Goal: Transaction & Acquisition: Purchase product/service

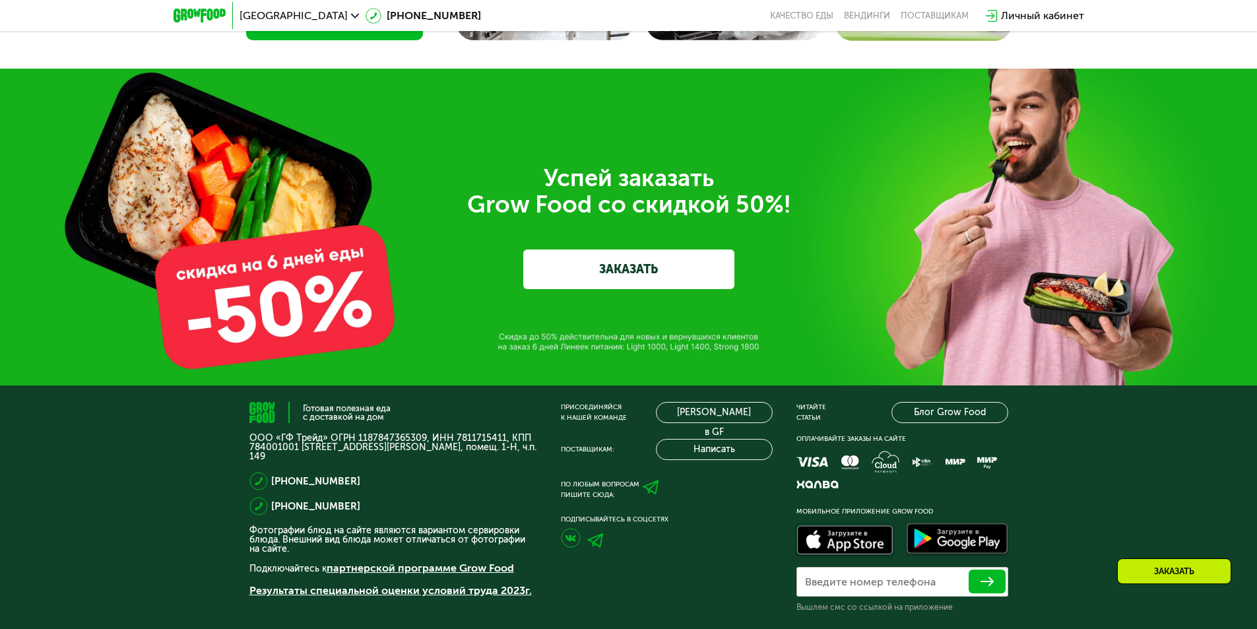
scroll to position [4525, 0]
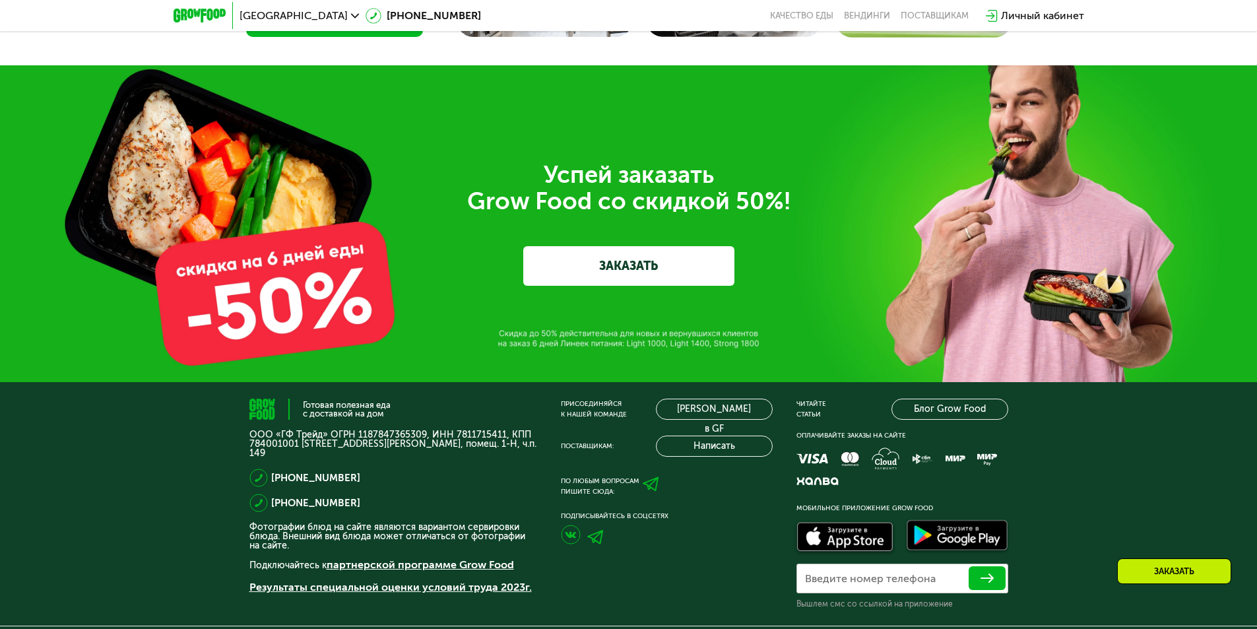
click at [678, 259] on link "ЗАКАЗАТЬ" at bounding box center [628, 266] width 211 height 40
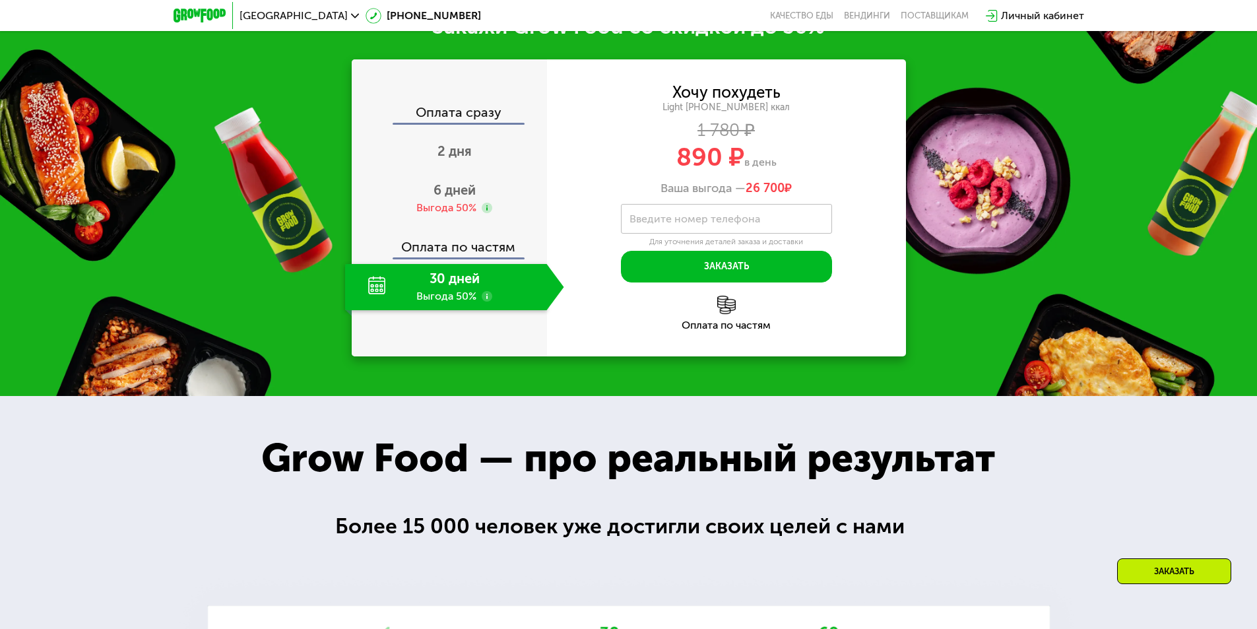
scroll to position [1892, 0]
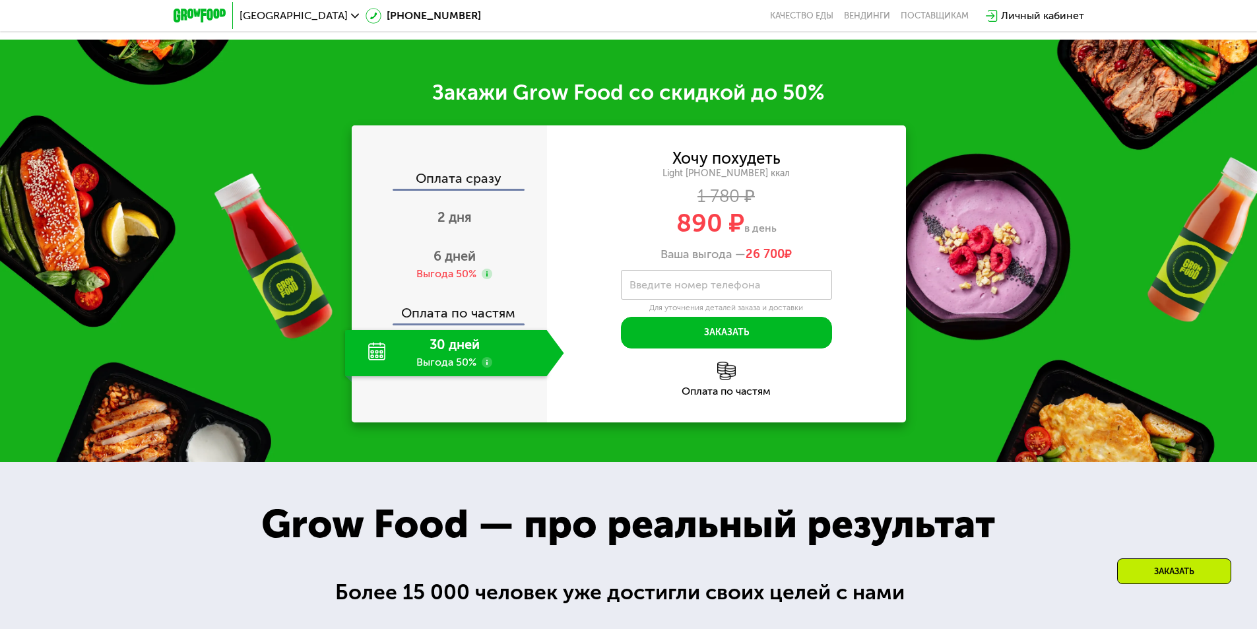
click at [757, 281] on label "Введите номер телефона" at bounding box center [694, 284] width 131 height 7
click at [757, 279] on input "Введите номер телефона" at bounding box center [726, 285] width 211 height 30
click at [486, 269] on use at bounding box center [487, 274] width 11 height 11
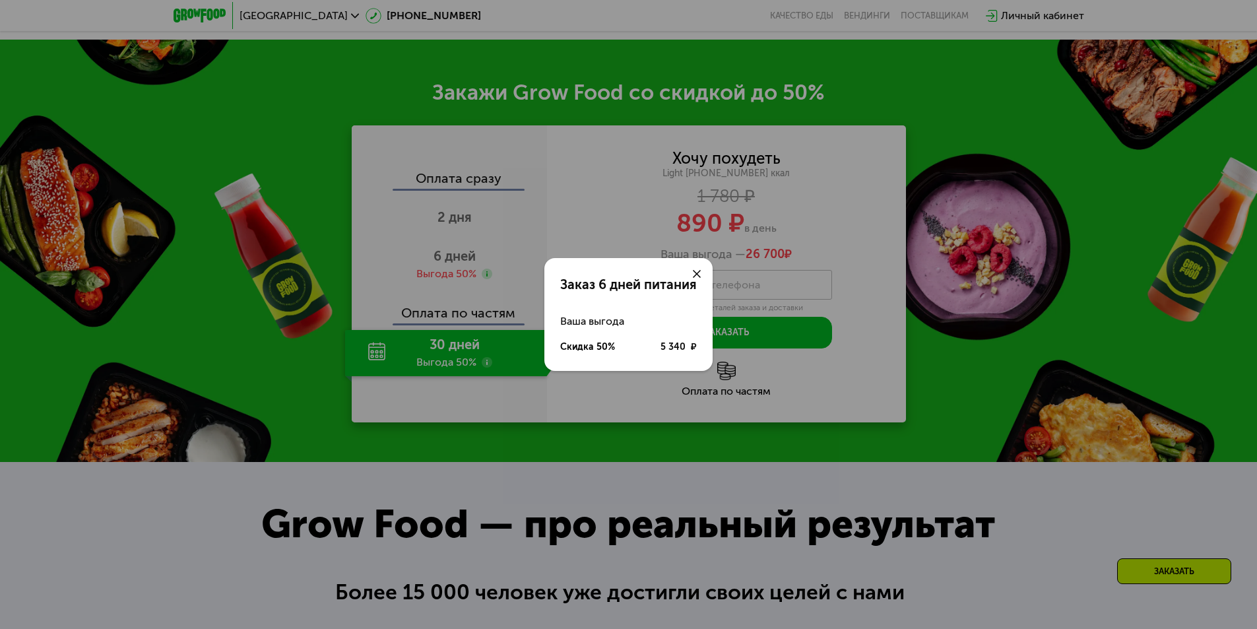
click at [696, 274] on icon at bounding box center [697, 274] width 8 height 8
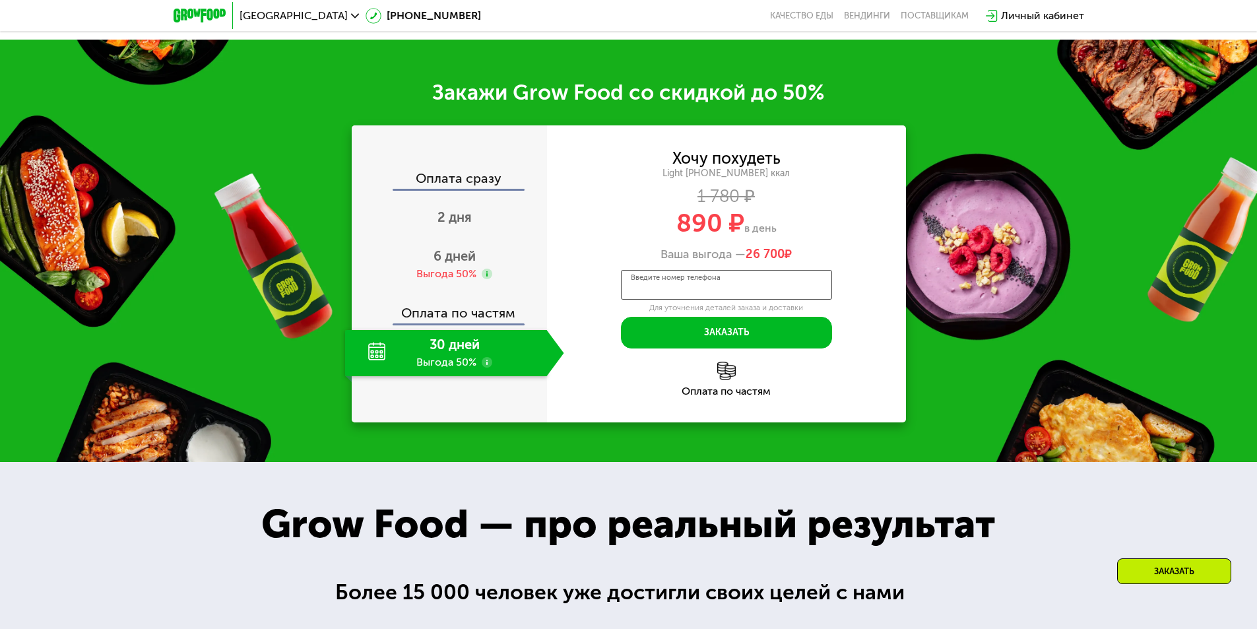
click at [771, 284] on input "Введите номер телефона" at bounding box center [726, 285] width 211 height 30
type input "**********"
click at [779, 317] on button "Заказать" at bounding box center [726, 333] width 211 height 32
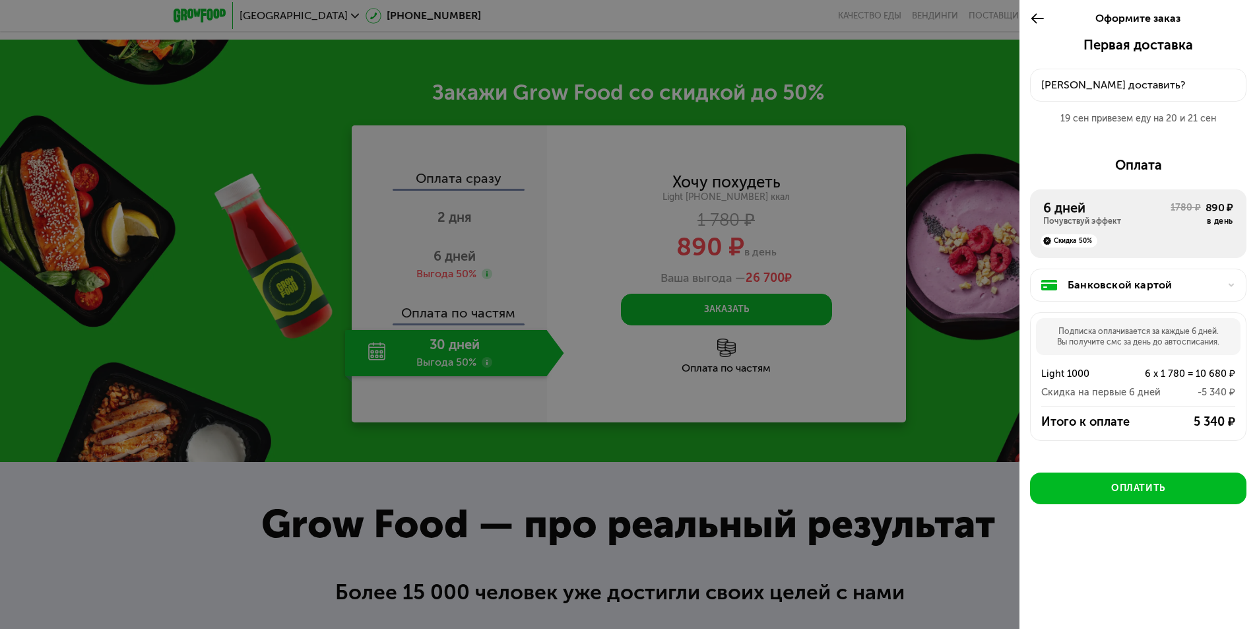
click at [1159, 216] on div "Почувствуй эффект" at bounding box center [1106, 221] width 127 height 11
click at [1097, 82] on div "[PERSON_NAME] доставить?" at bounding box center [1138, 85] width 194 height 16
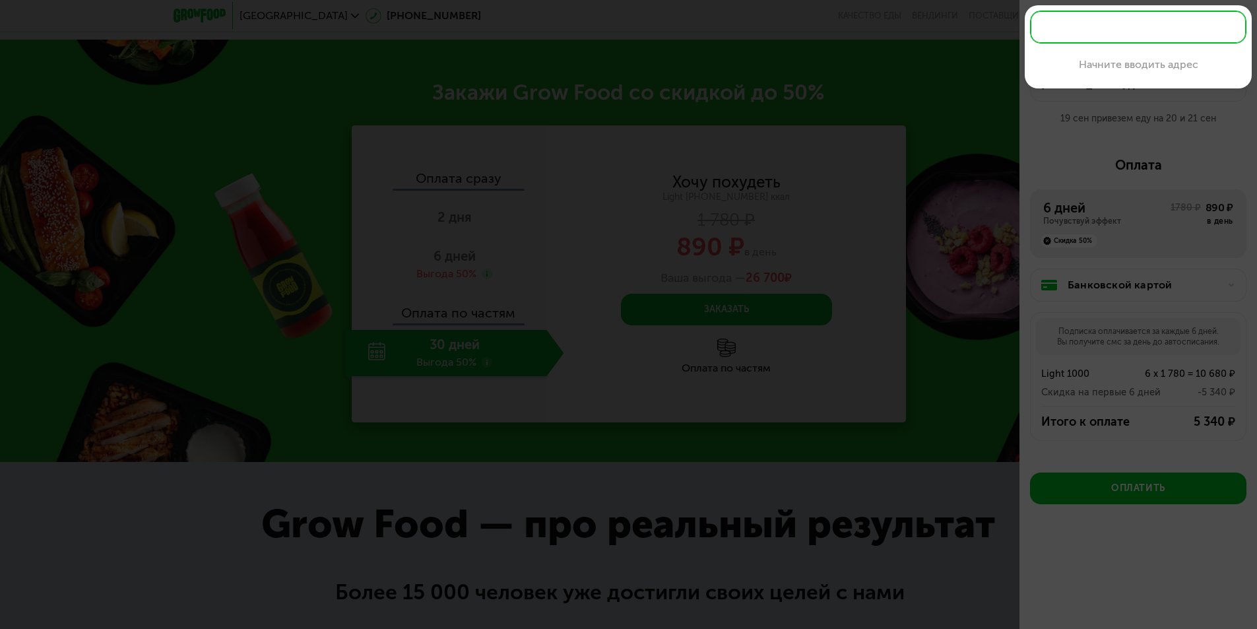
click at [1094, 75] on div "Начните вводить адрес" at bounding box center [1138, 64] width 216 height 40
click at [953, 164] on div at bounding box center [628, 314] width 1257 height 629
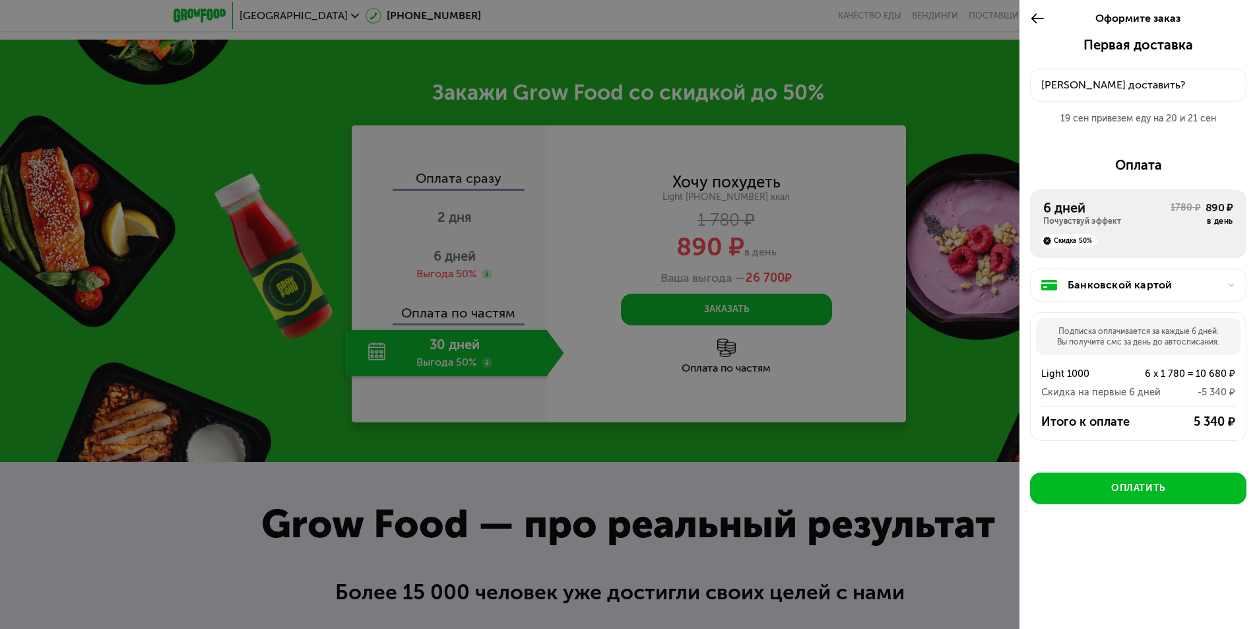
click at [457, 358] on div at bounding box center [628, 314] width 1257 height 629
click at [1036, 19] on icon at bounding box center [1037, 19] width 15 height 16
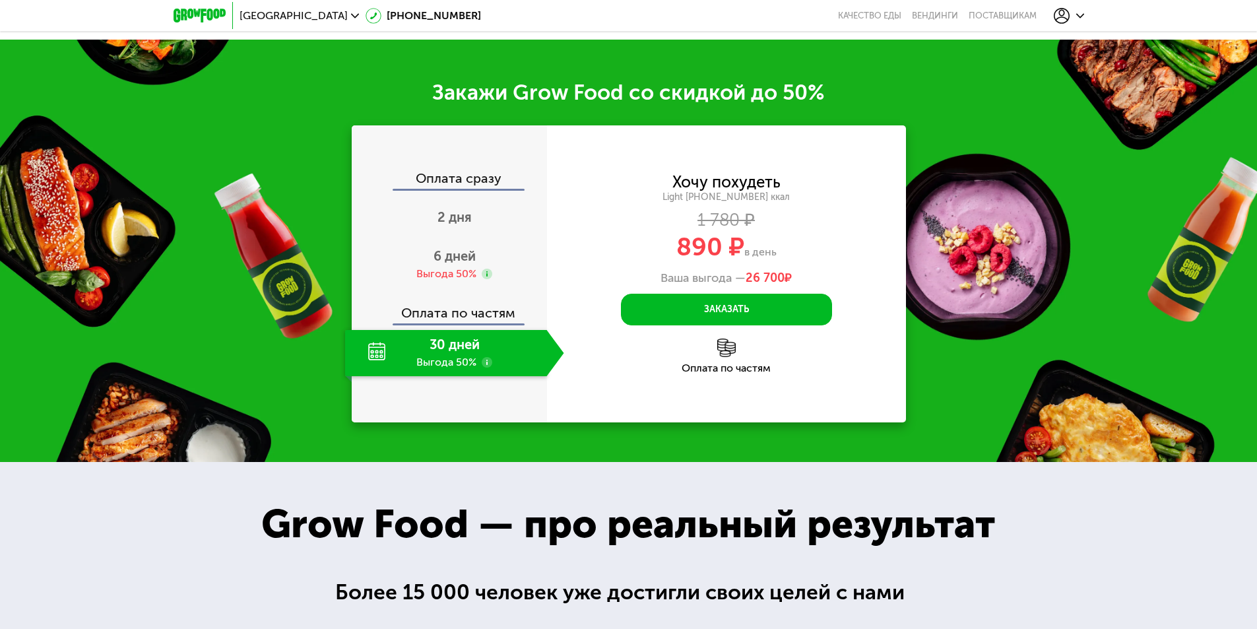
click at [488, 368] on div "Оплата сразу 2 дня 6 дней Выгода 50% Оплата по частям 30 дней Выгода 50%" at bounding box center [449, 273] width 195 height 297
click at [478, 354] on div "30 дней Выгода 50%" at bounding box center [446, 353] width 202 height 46
drag, startPoint x: 471, startPoint y: 348, endPoint x: 463, endPoint y: 333, distance: 17.4
click at [469, 348] on div "30 дней Выгода 50%" at bounding box center [446, 353] width 202 height 46
click at [445, 241] on div "6 дней Выгода 50%" at bounding box center [454, 264] width 219 height 46
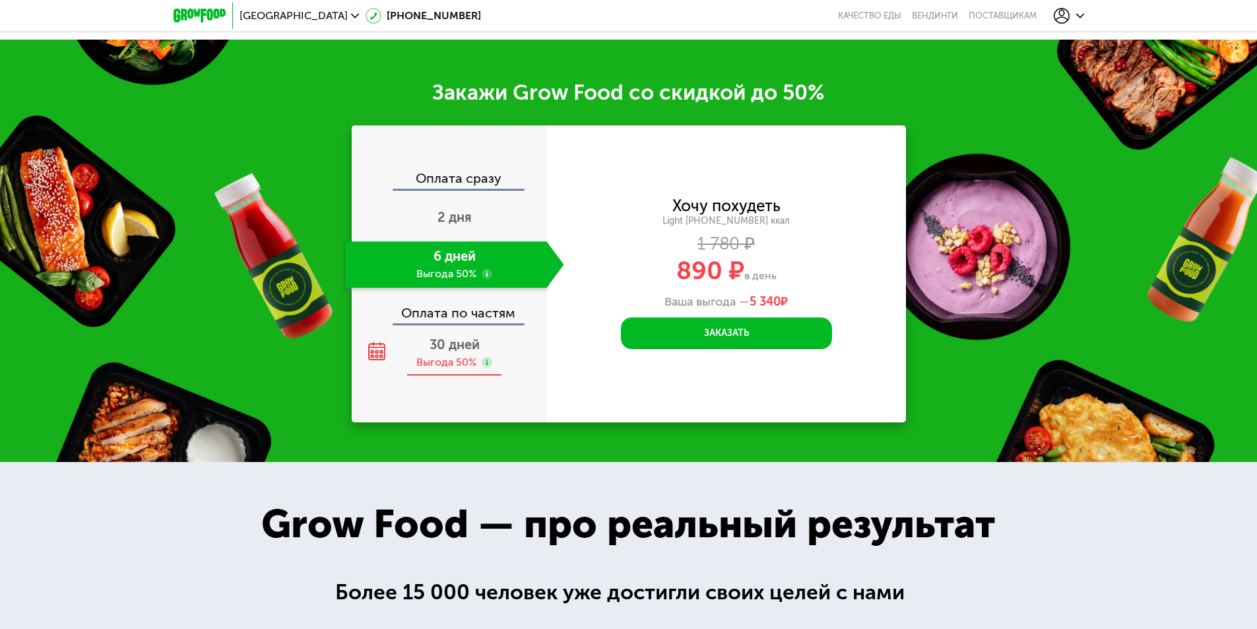
click at [439, 355] on div "Выгода 50%" at bounding box center [446, 362] width 60 height 15
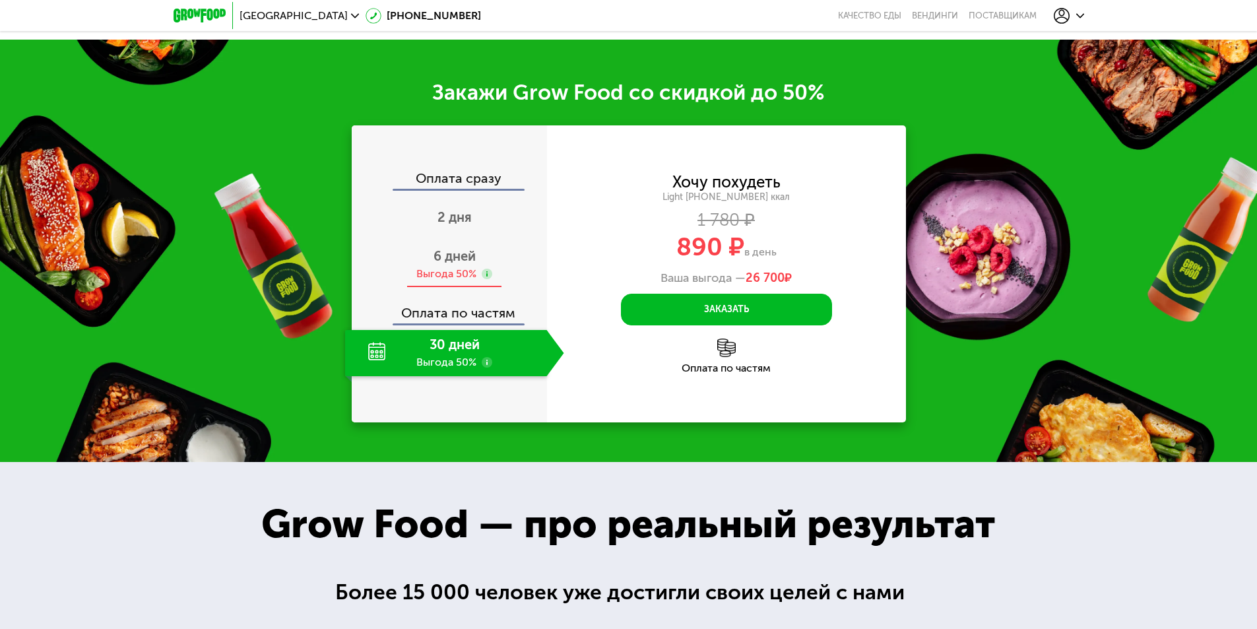
click at [447, 267] on div "Выгода 50%" at bounding box center [446, 274] width 60 height 15
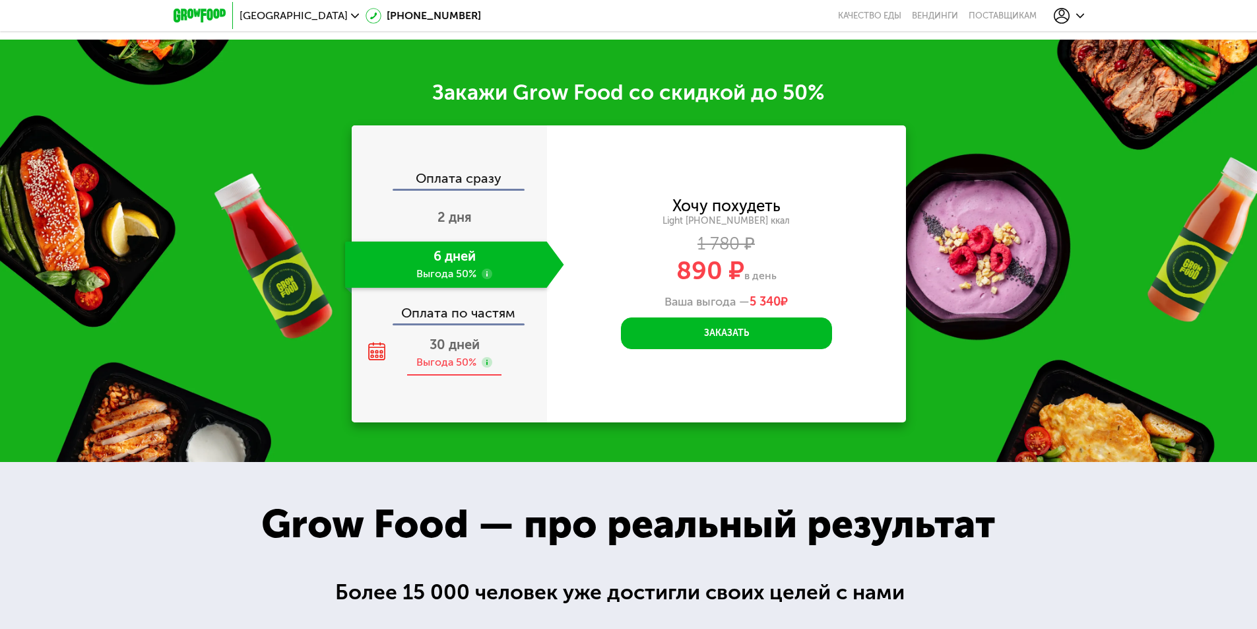
click at [425, 355] on div "Выгода 50%" at bounding box center [446, 362] width 60 height 15
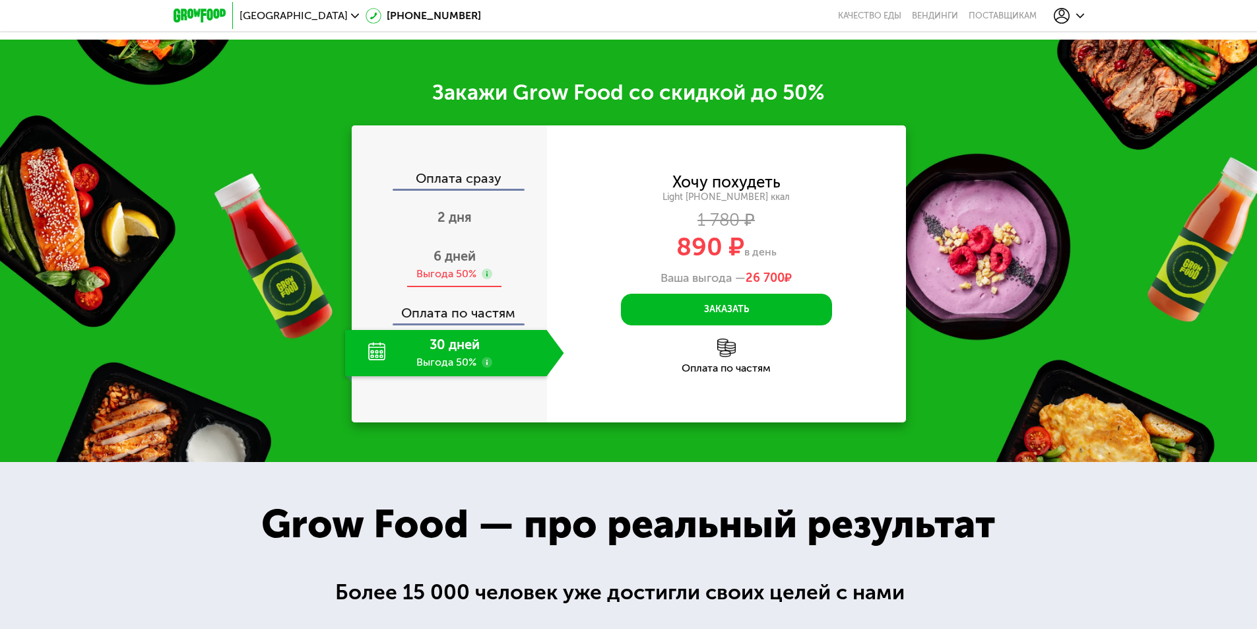
click at [489, 250] on div "6 дней Выгода 50%" at bounding box center [454, 264] width 219 height 46
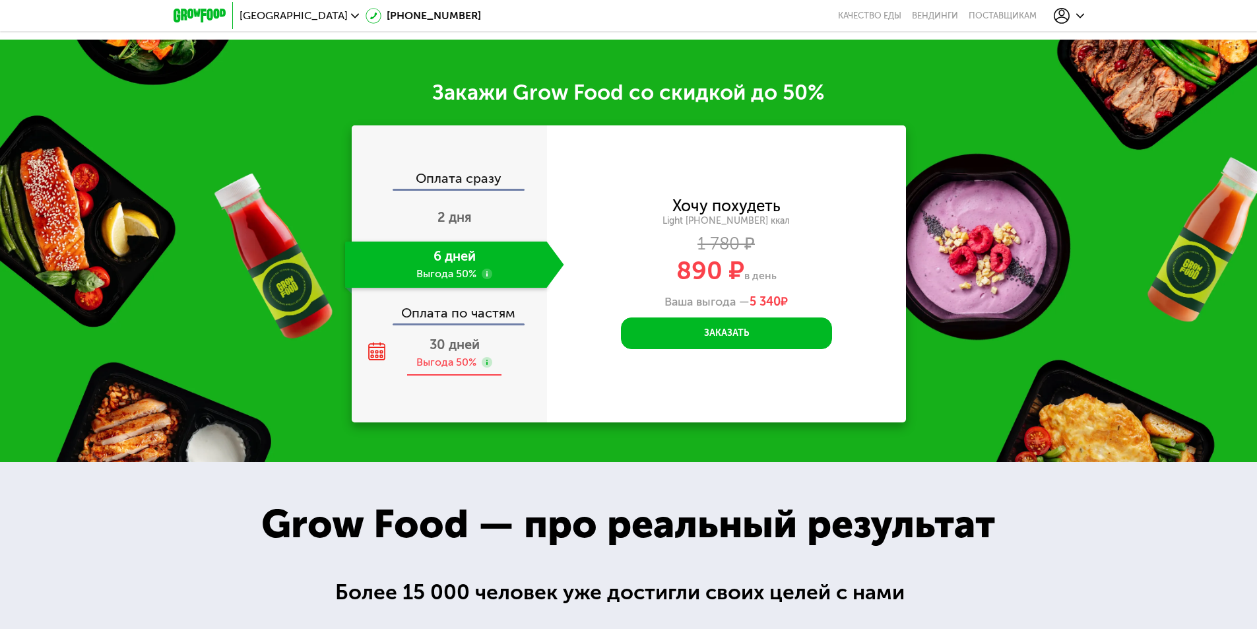
click at [464, 355] on div "Выгода 50%" at bounding box center [446, 362] width 60 height 15
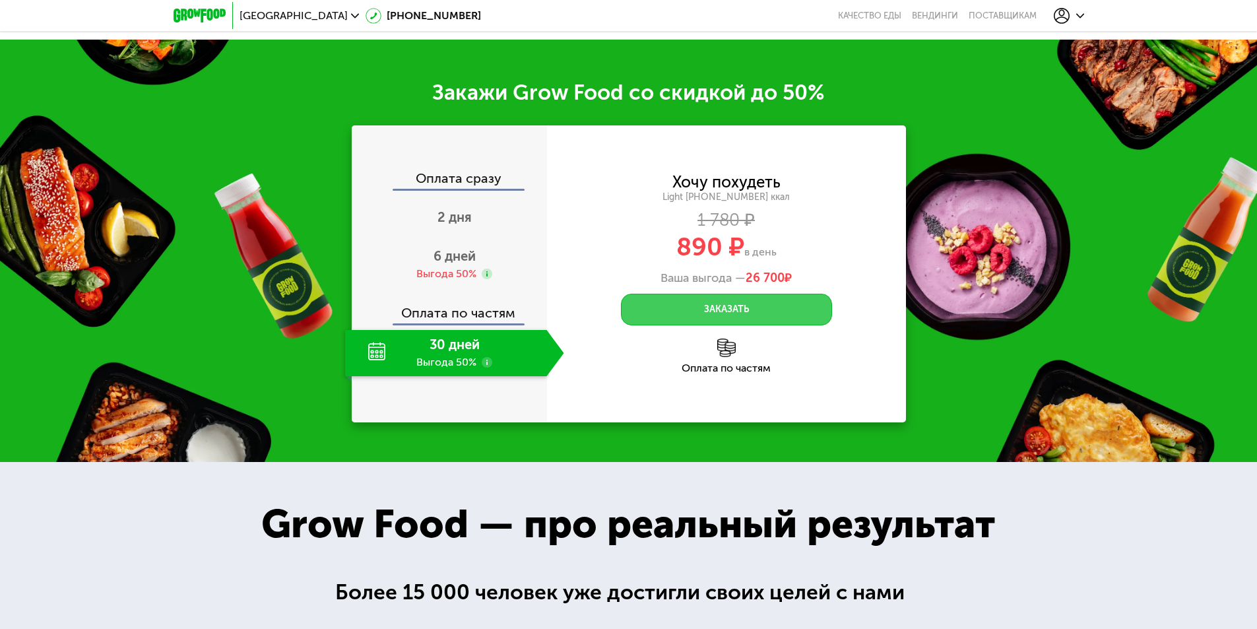
click at [769, 307] on button "Заказать" at bounding box center [726, 310] width 211 height 32
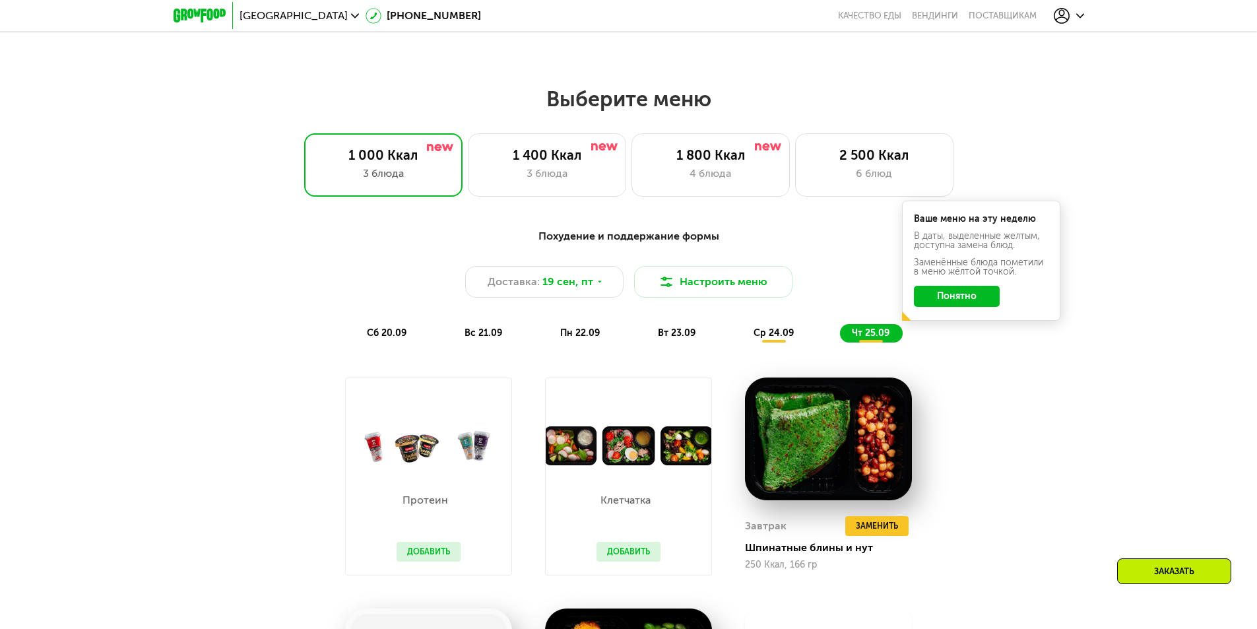
scroll to position [573, 0]
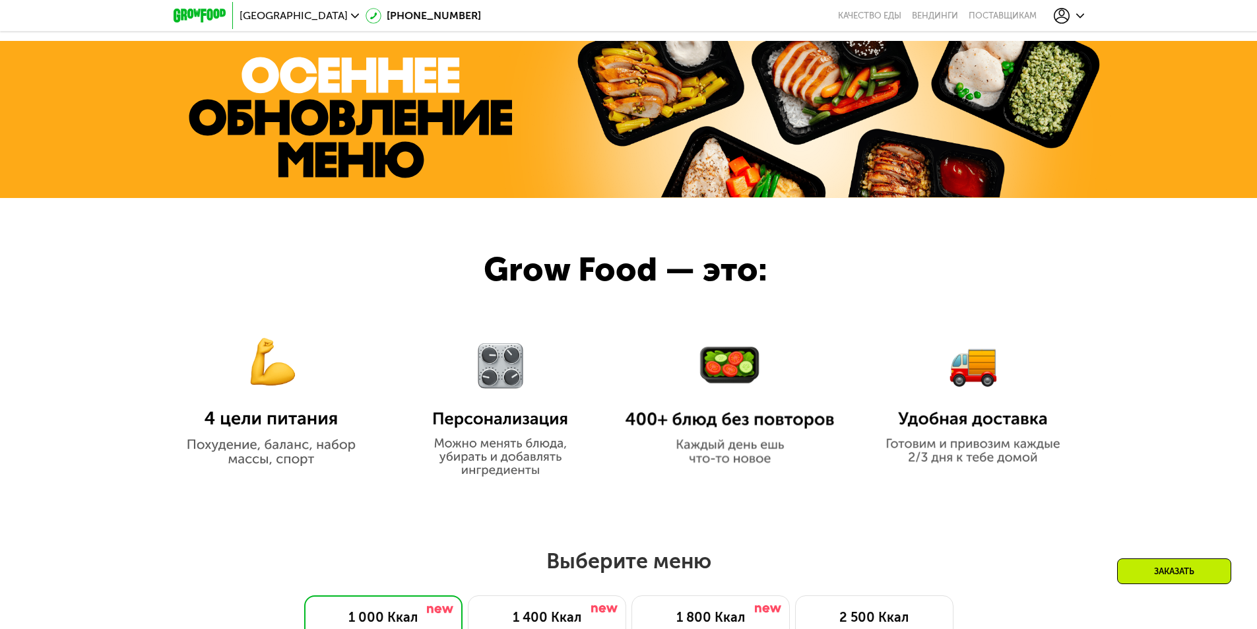
click at [1066, 13] on icon at bounding box center [1062, 16] width 16 height 16
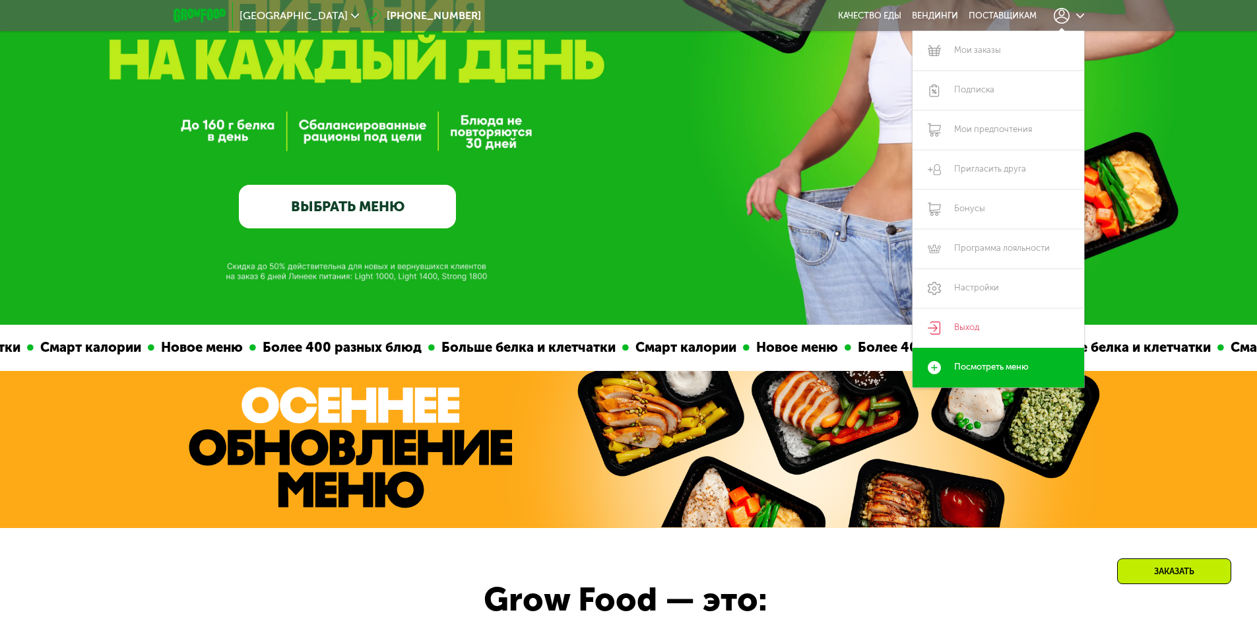
scroll to position [0, 0]
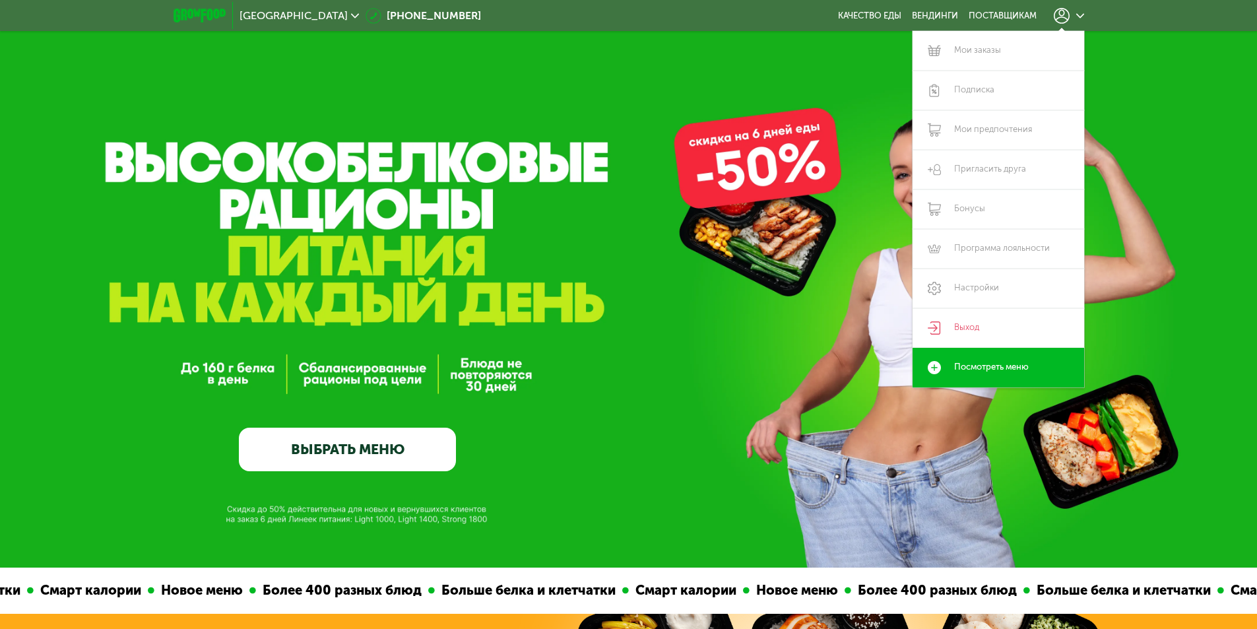
click at [411, 444] on link "ВЫБРАТЬ МЕНЮ" at bounding box center [347, 450] width 217 height 44
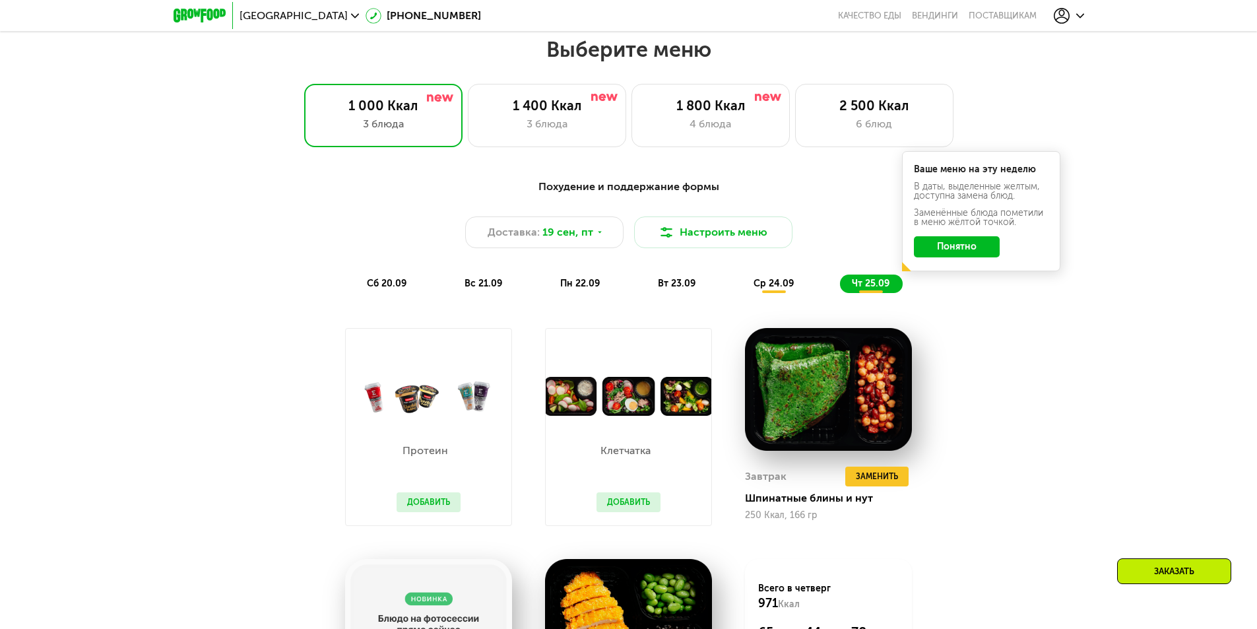
scroll to position [1094, 0]
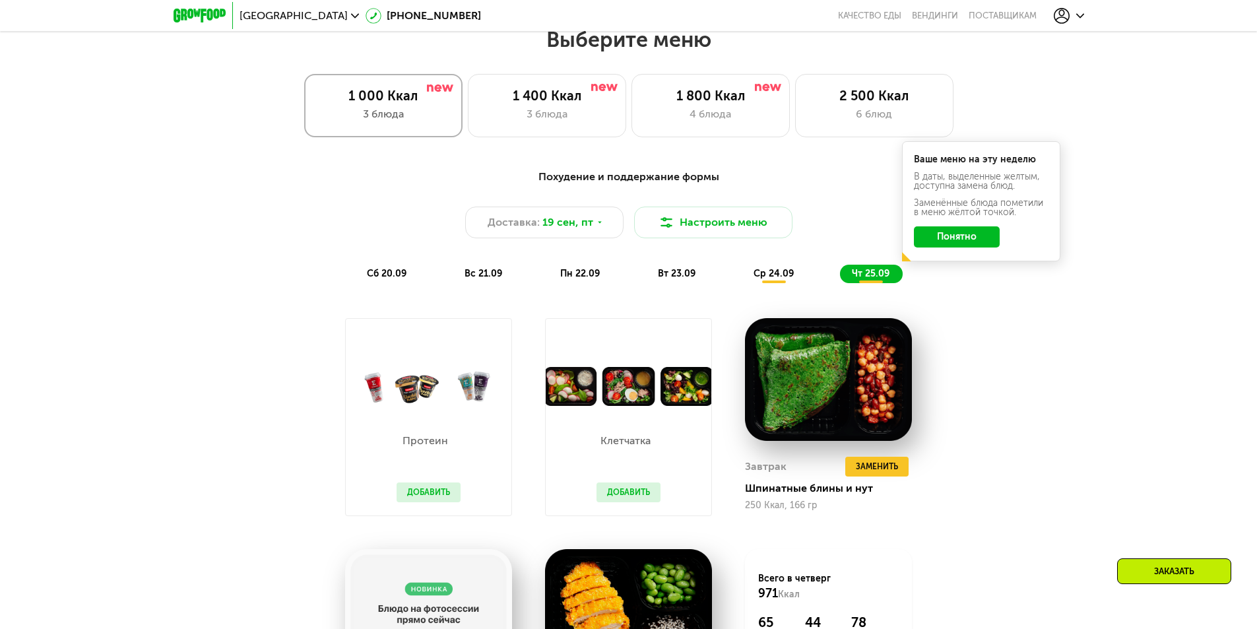
click at [426, 100] on div "1 000 Ккал" at bounding box center [383, 96] width 131 height 16
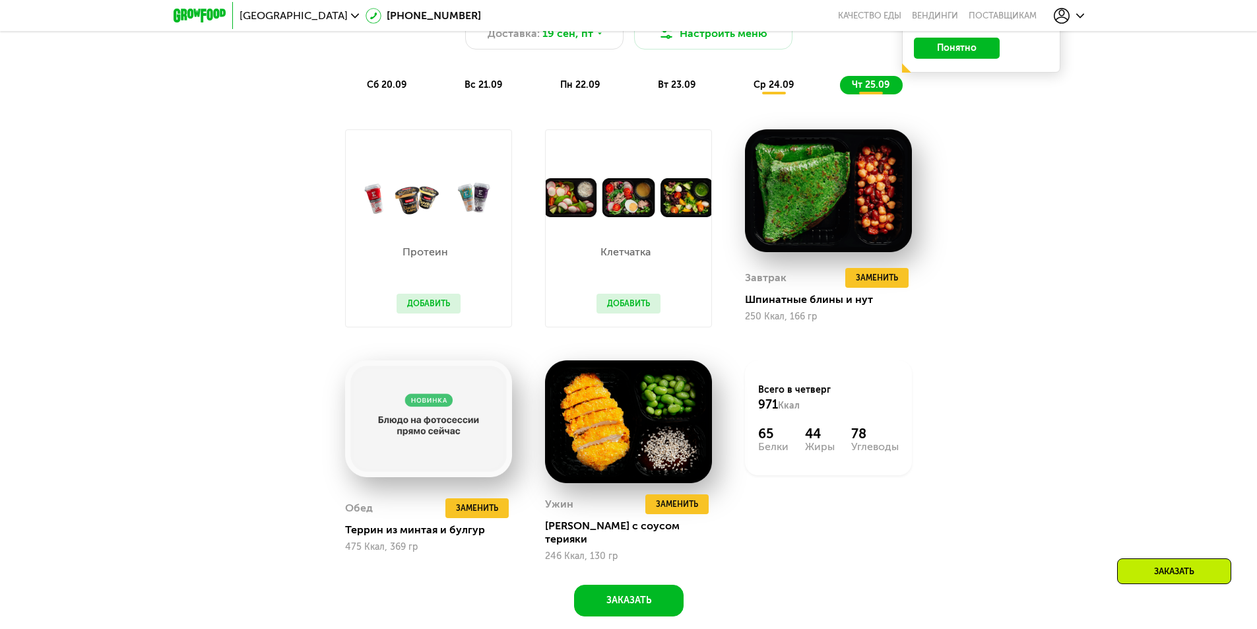
scroll to position [1160, 0]
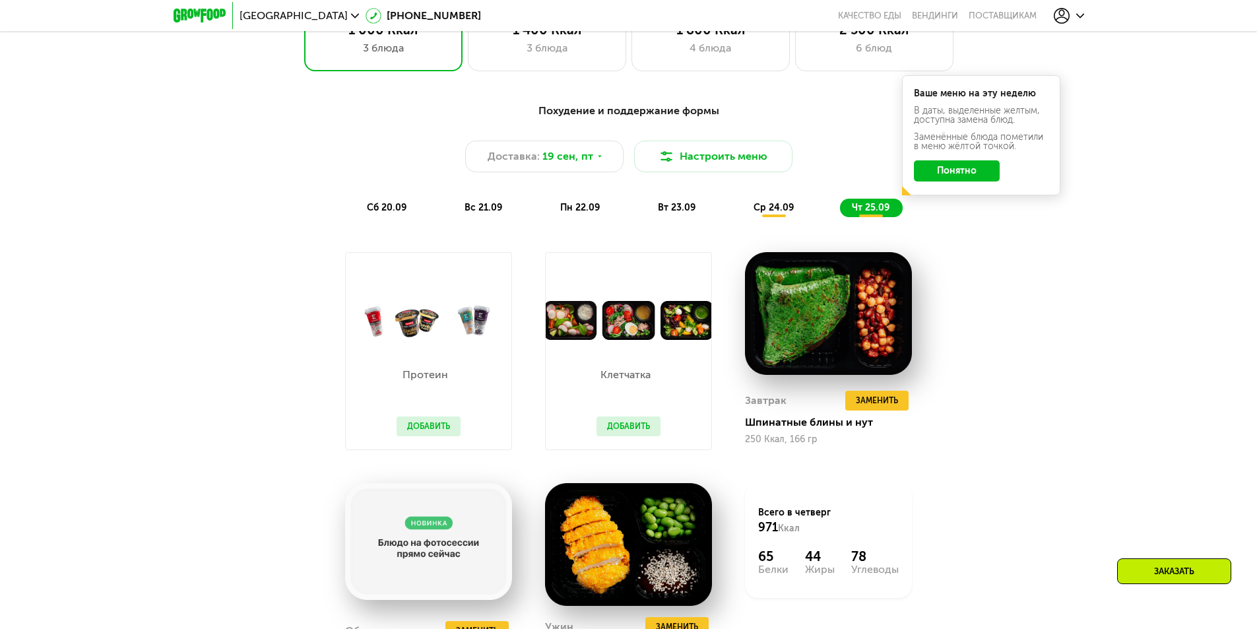
click at [424, 434] on button "Добавить" at bounding box center [429, 426] width 64 height 20
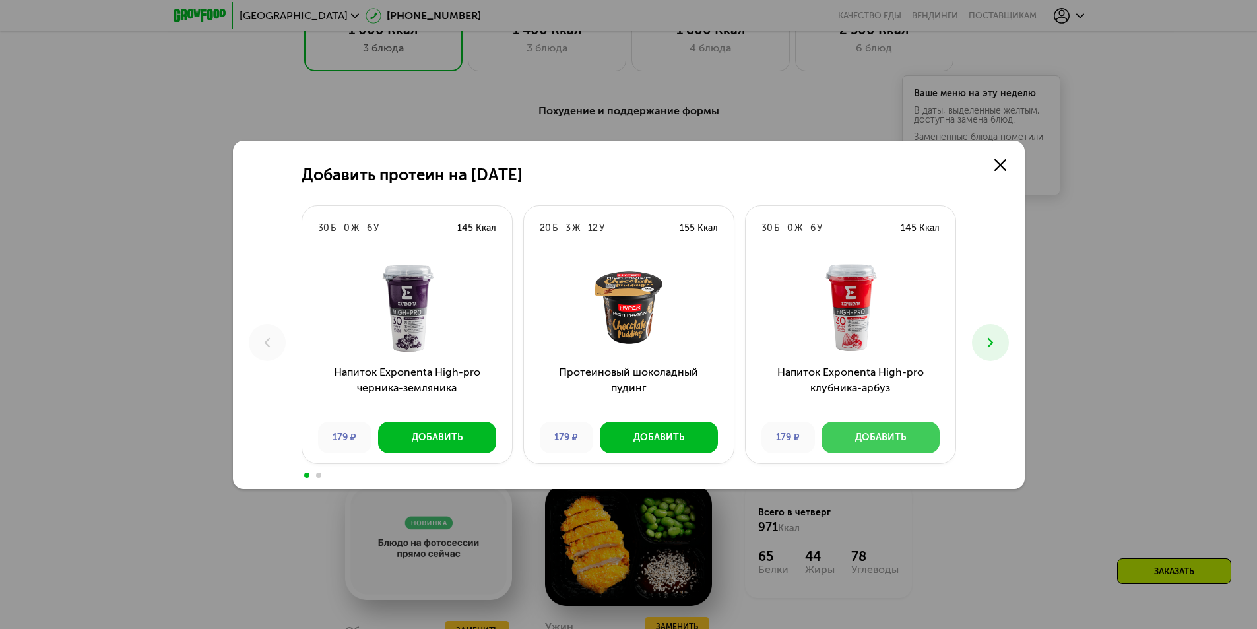
click at [876, 437] on div "Добавить" at bounding box center [880, 437] width 51 height 13
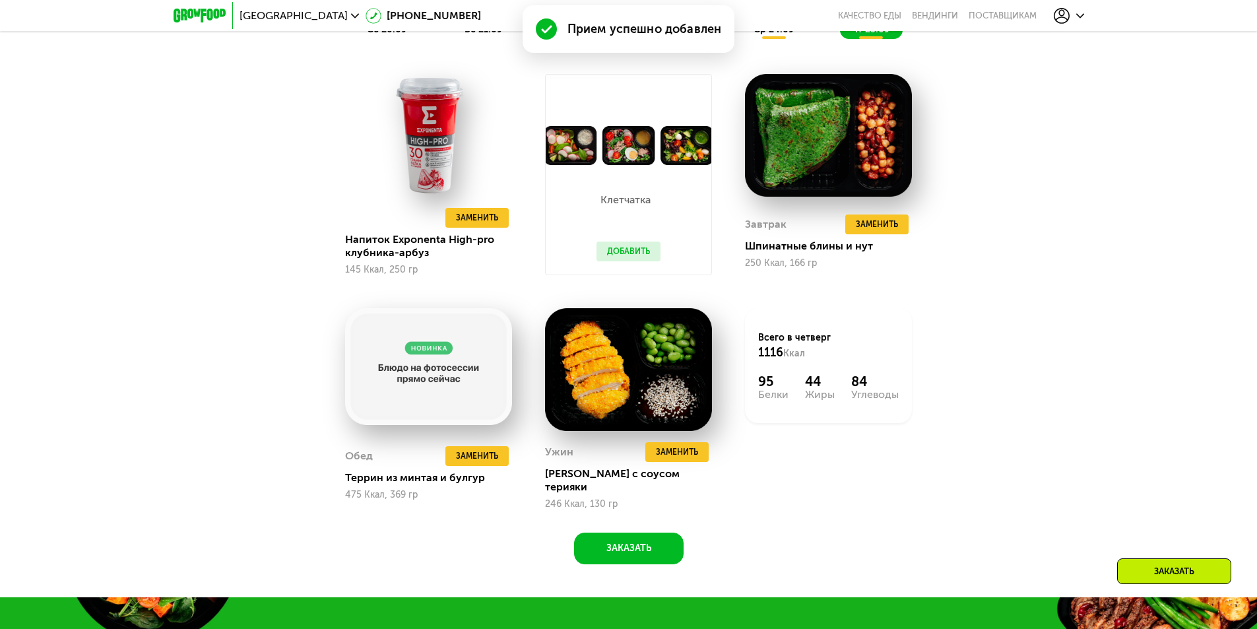
scroll to position [1424, 0]
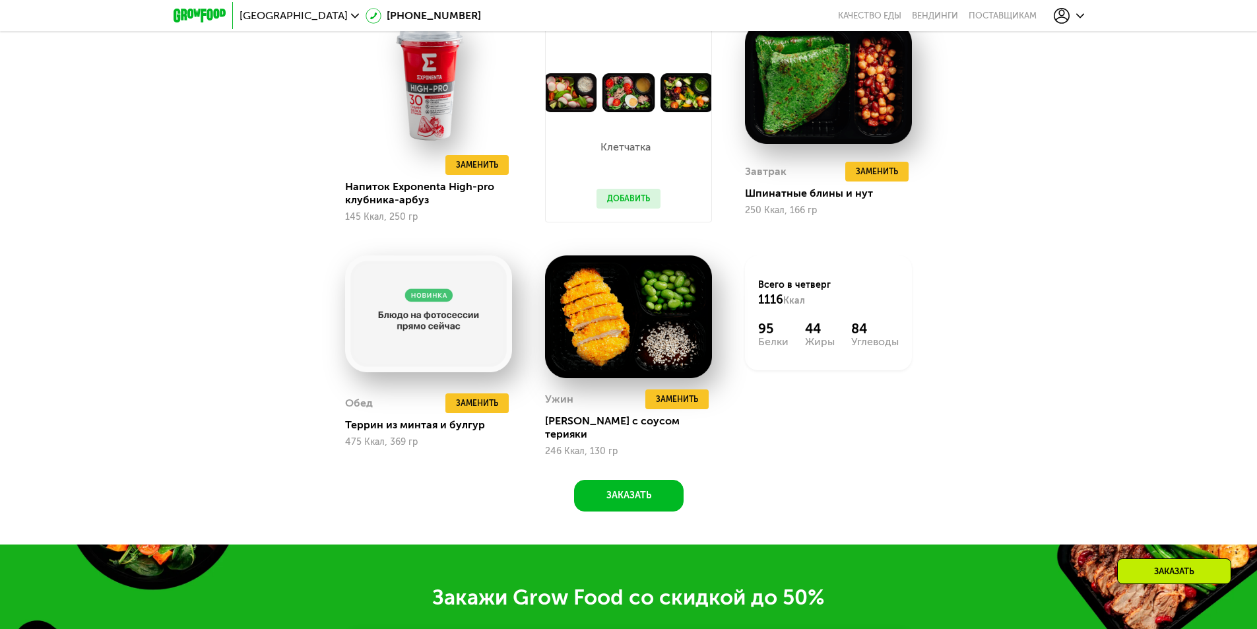
click at [632, 197] on button "Добавить" at bounding box center [628, 199] width 64 height 20
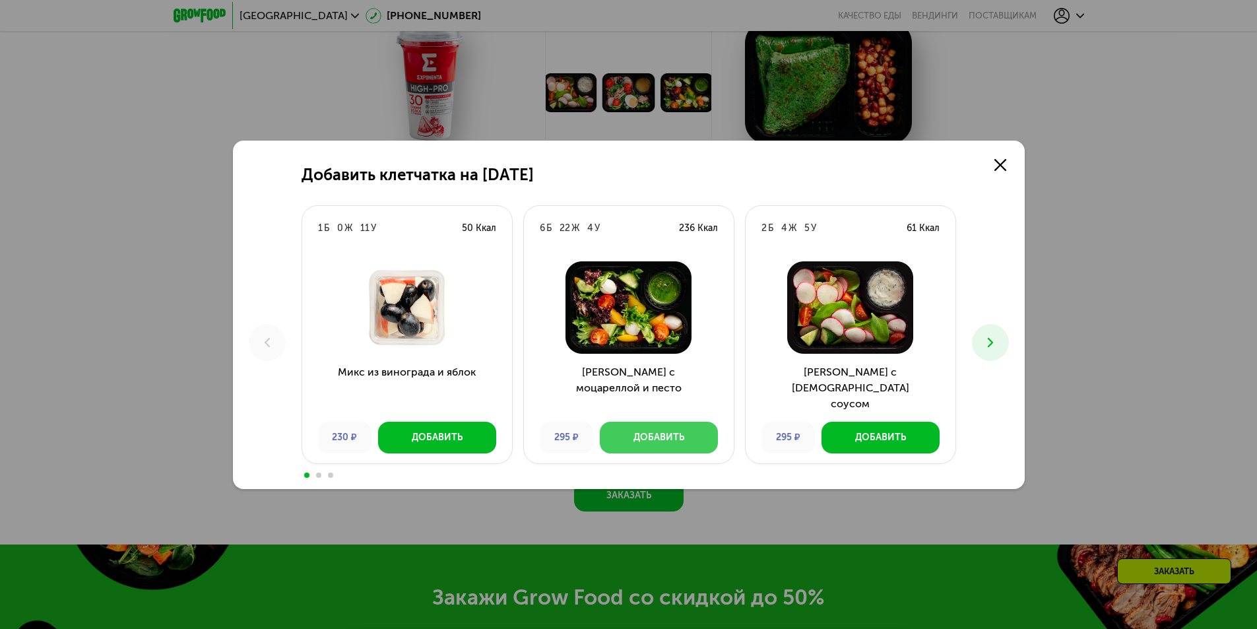
click at [661, 443] on div "Добавить" at bounding box center [658, 437] width 51 height 13
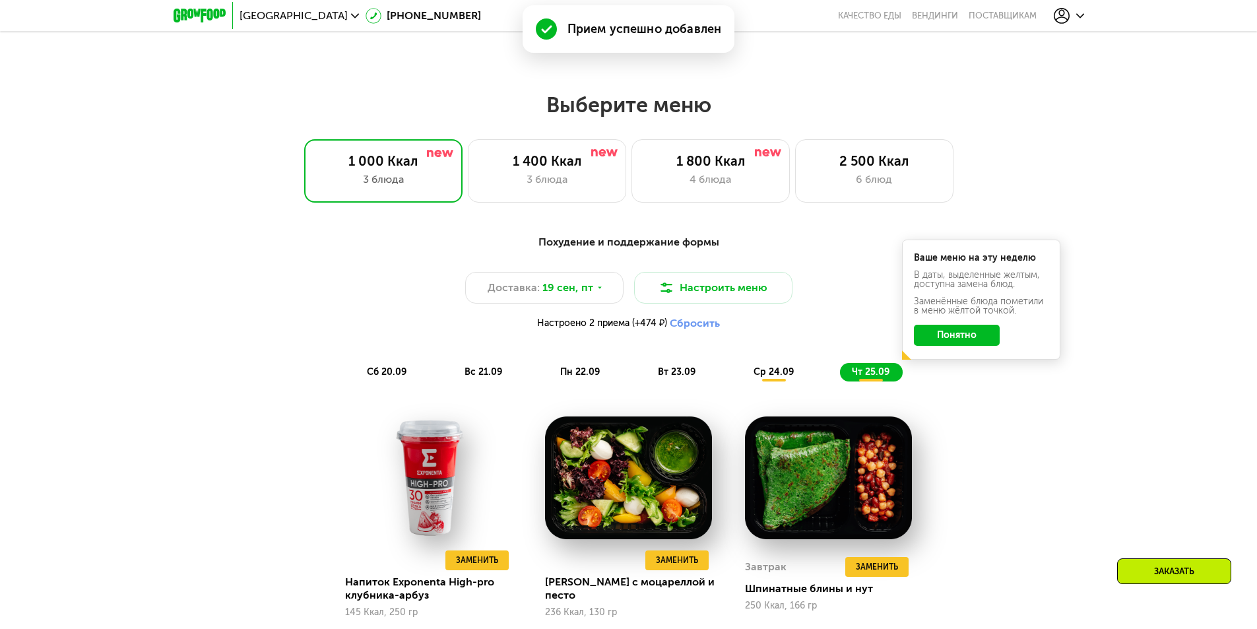
scroll to position [1028, 0]
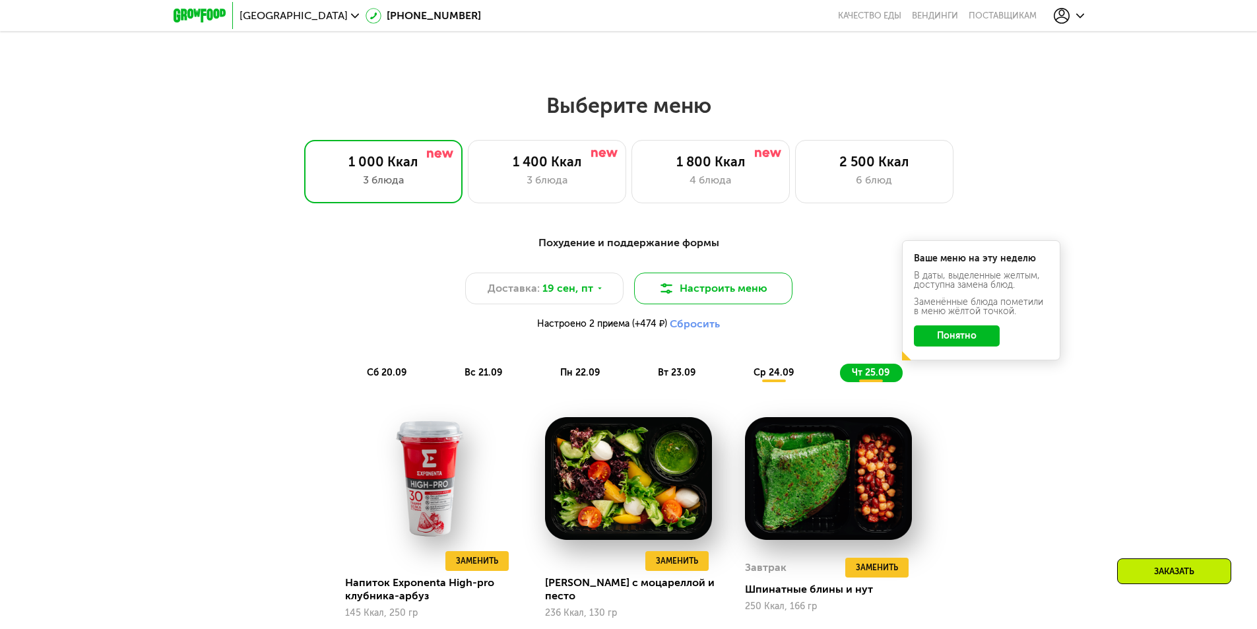
click at [693, 304] on button "Настроить меню" at bounding box center [713, 289] width 158 height 32
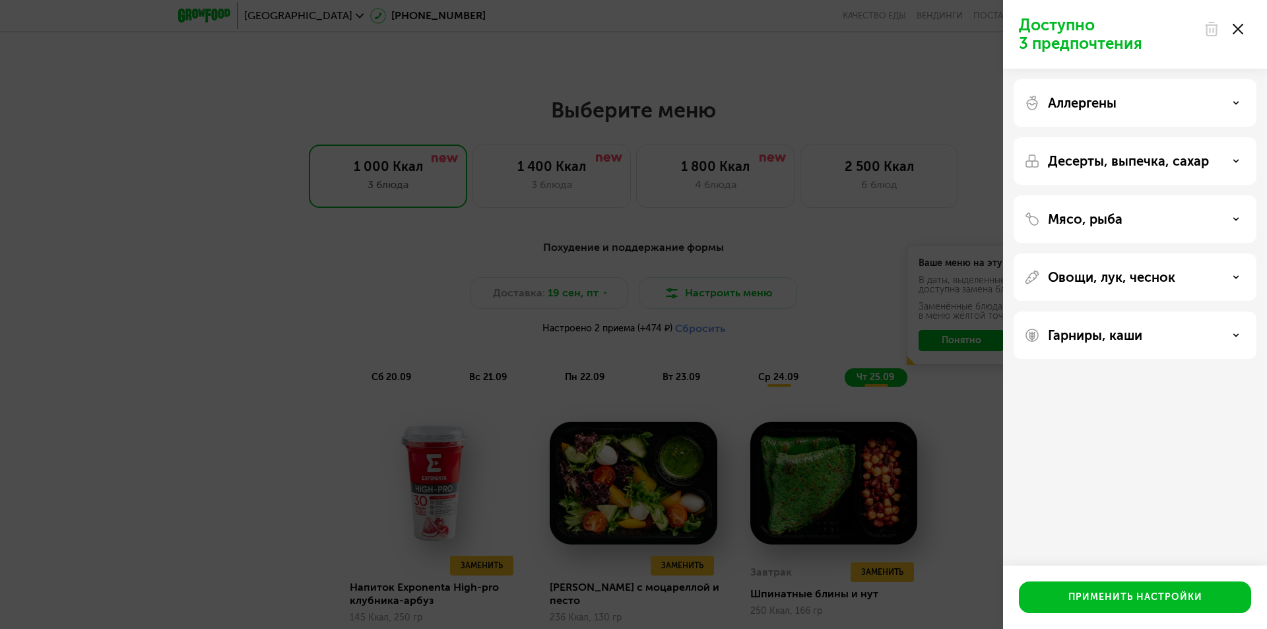
click at [313, 294] on div "Доступно 3 предпочтения Аллергены Десерты, выпечка, сахар Мясо, рыба Овощи, лук…" at bounding box center [633, 314] width 1267 height 629
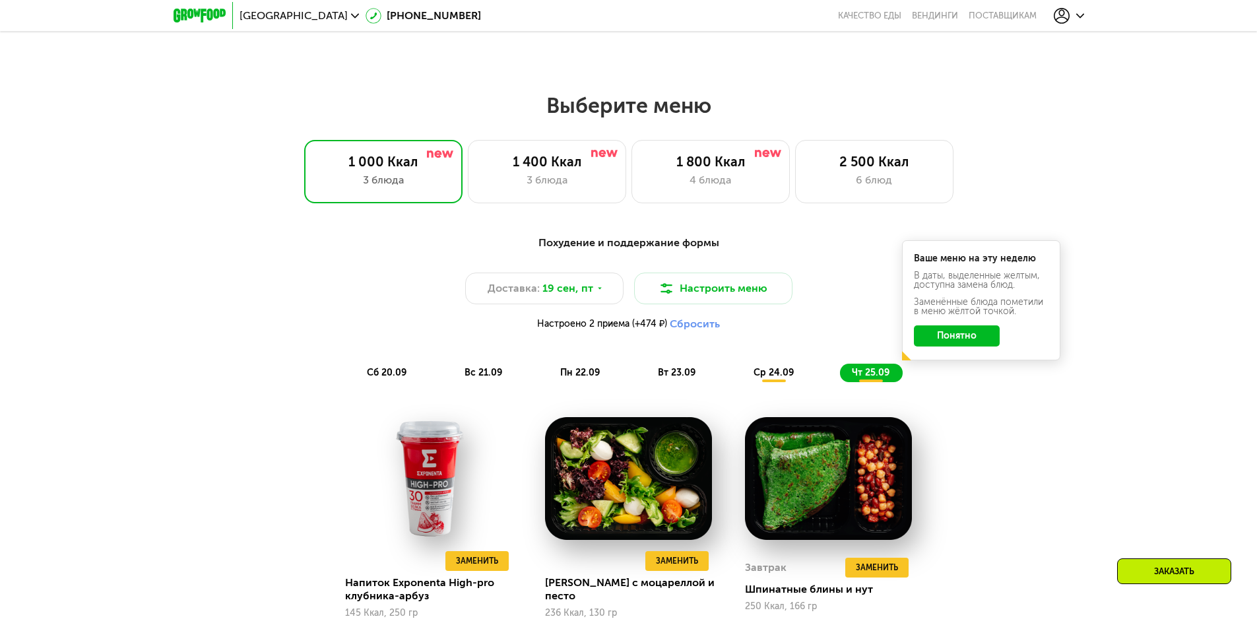
click at [376, 373] on span "сб 20.09" at bounding box center [387, 372] width 40 height 11
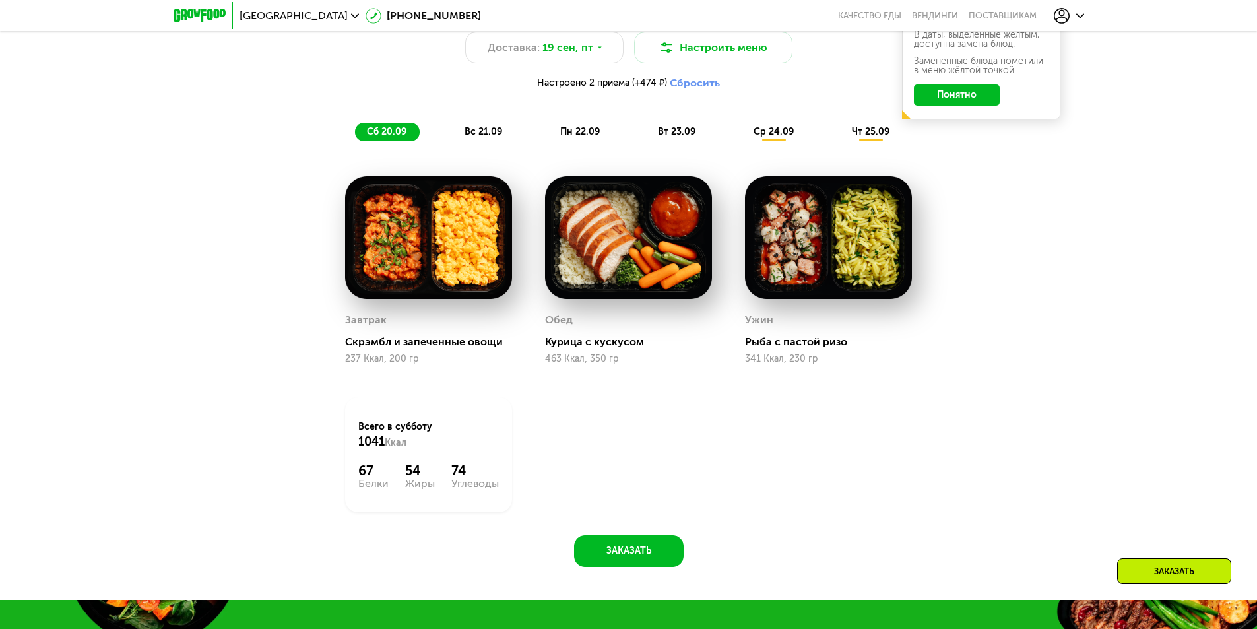
scroll to position [1292, 0]
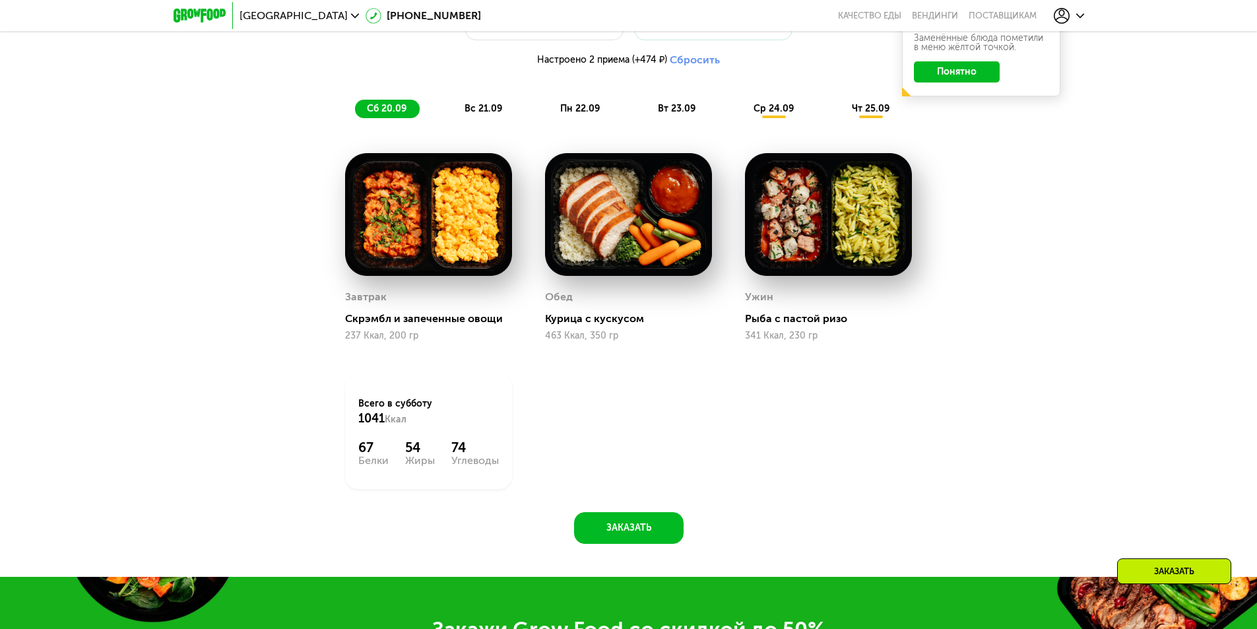
click at [489, 112] on span "вс 21.09" at bounding box center [484, 108] width 38 height 11
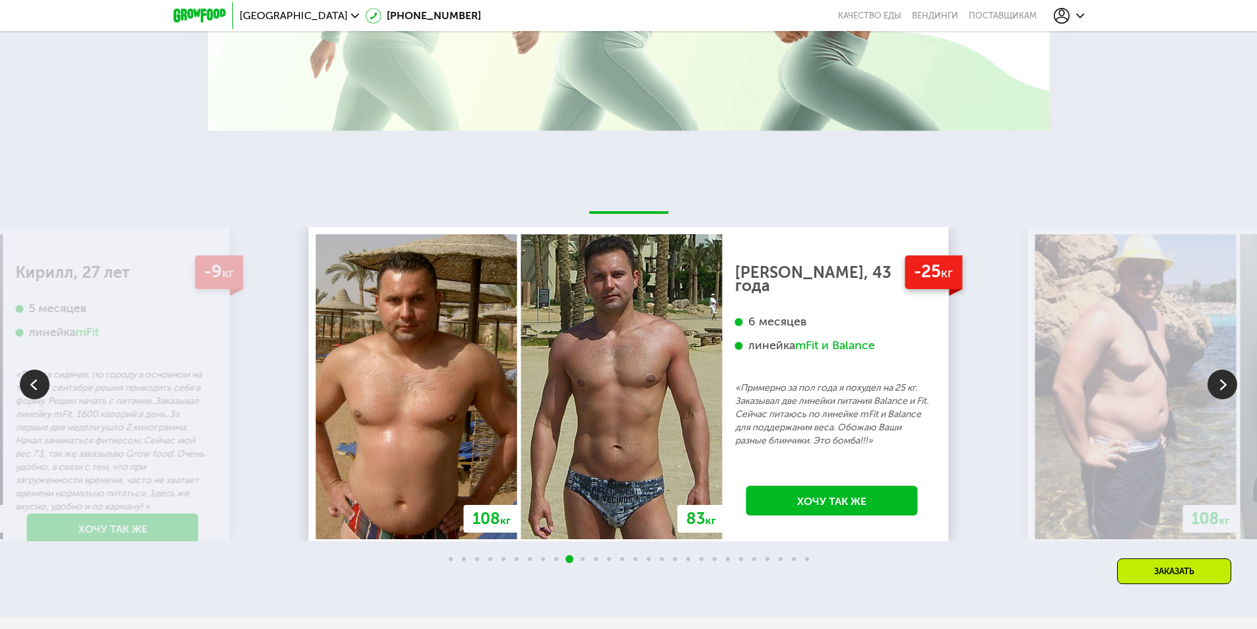
scroll to position [2810, 0]
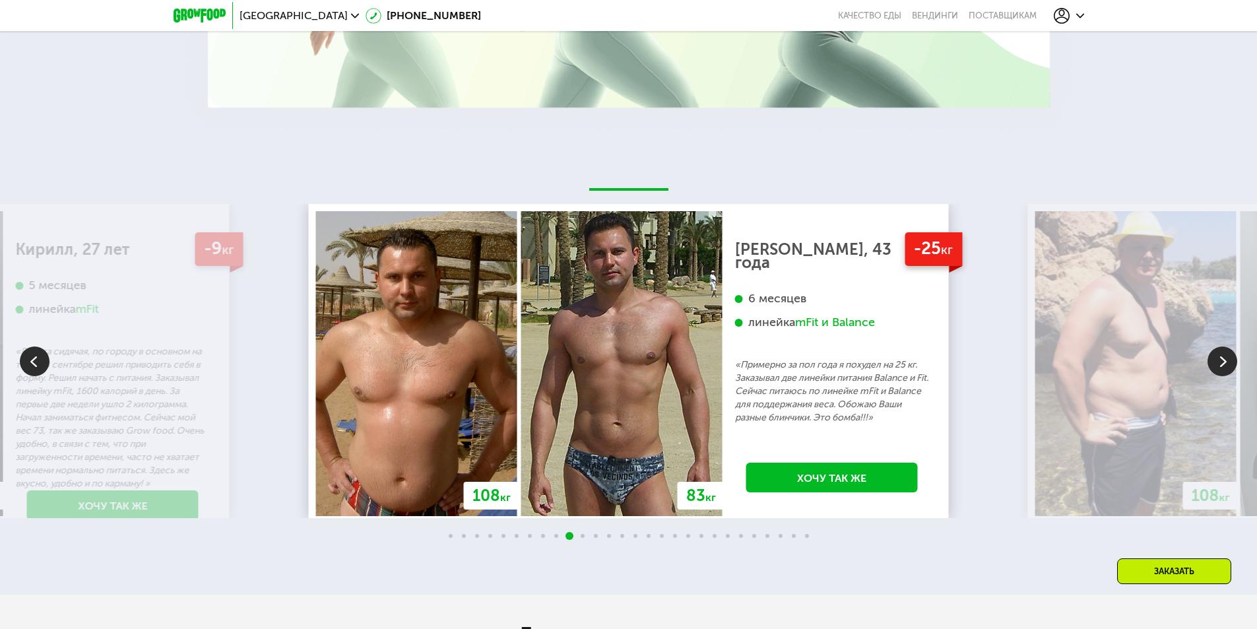
click at [1219, 362] on img at bounding box center [1222, 361] width 30 height 30
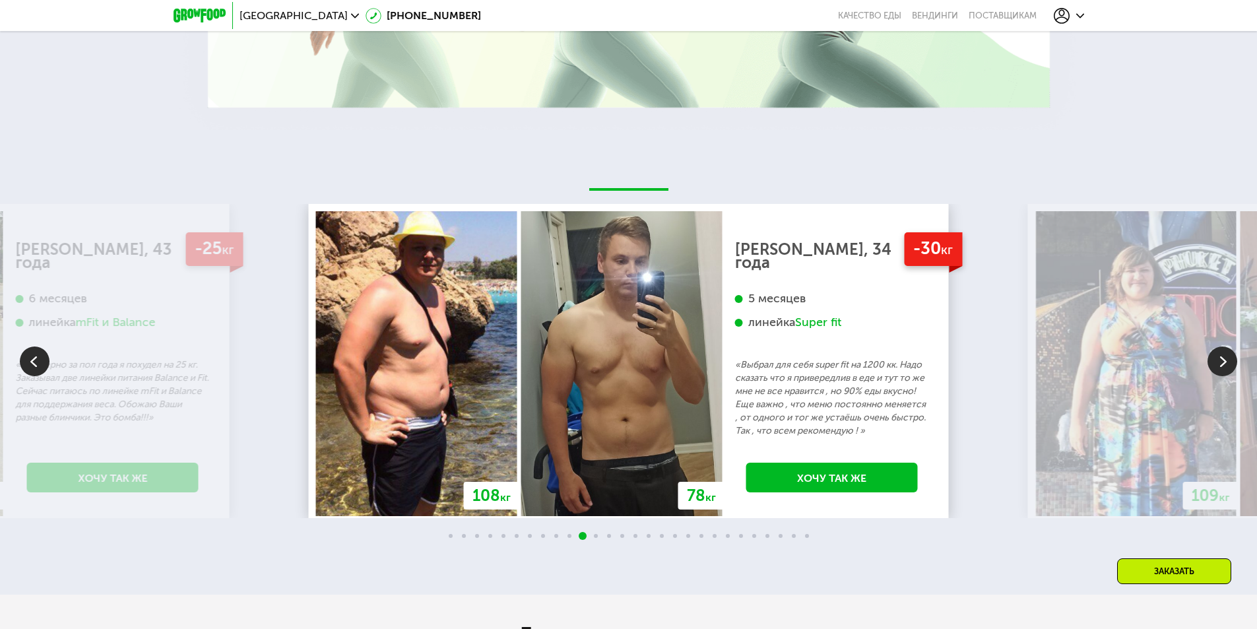
click at [1219, 362] on img at bounding box center [1222, 361] width 30 height 30
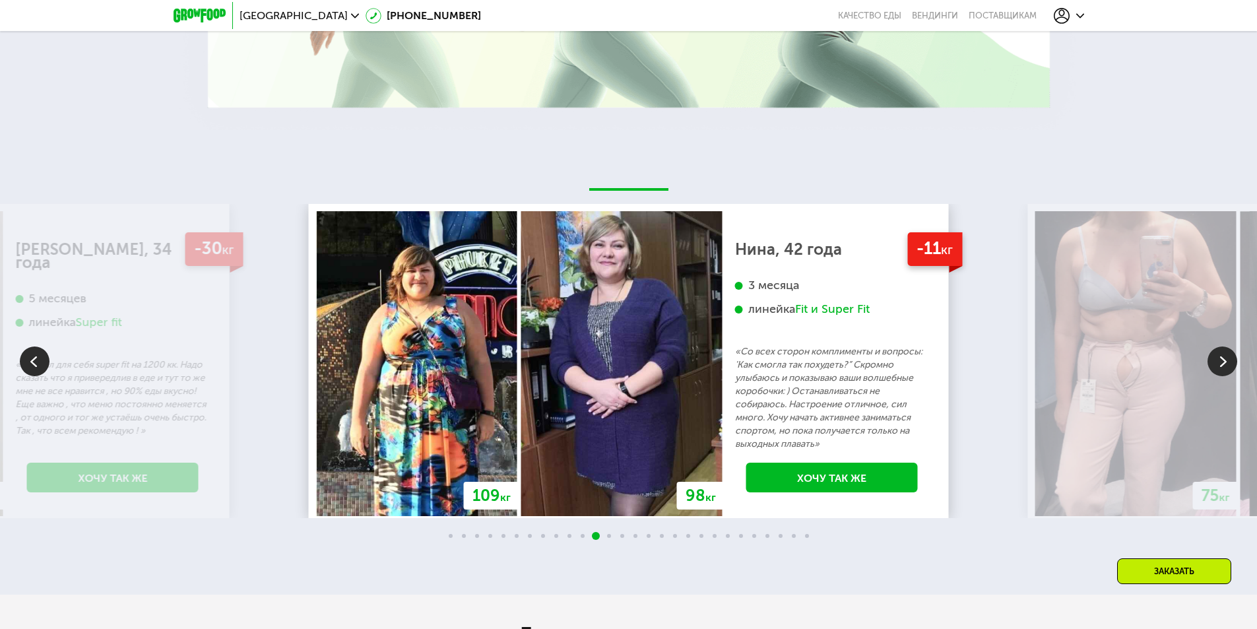
click at [1219, 366] on img at bounding box center [1222, 361] width 30 height 30
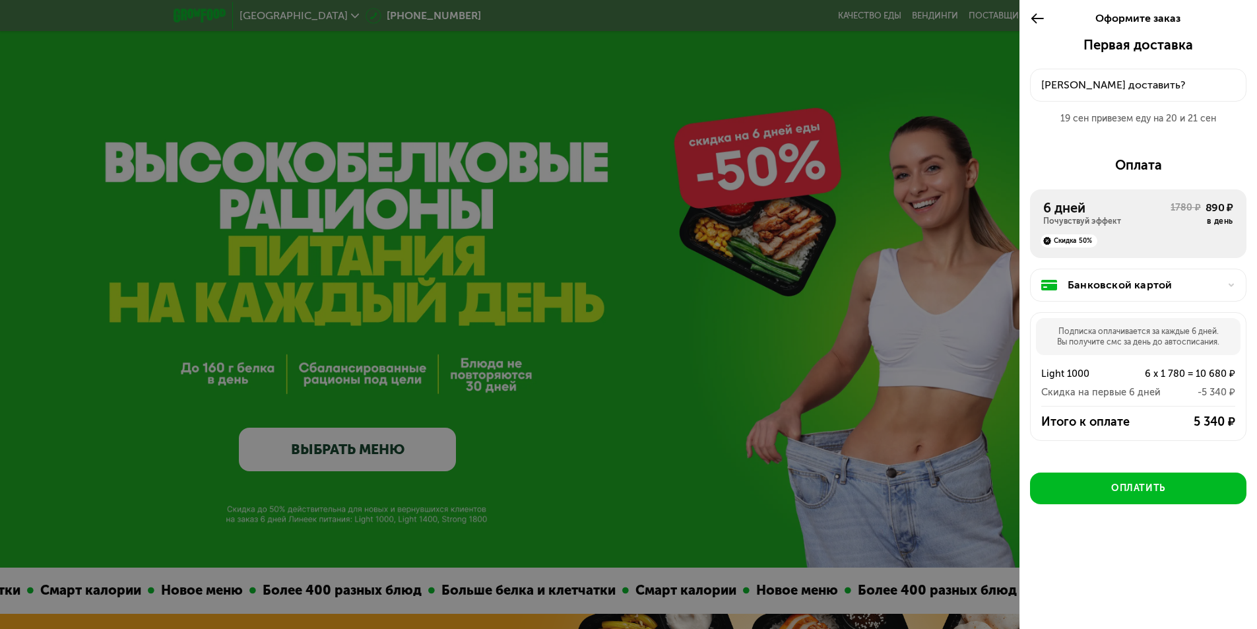
click at [1032, 25] on icon at bounding box center [1037, 19] width 15 height 16
